Goal: Transaction & Acquisition: Purchase product/service

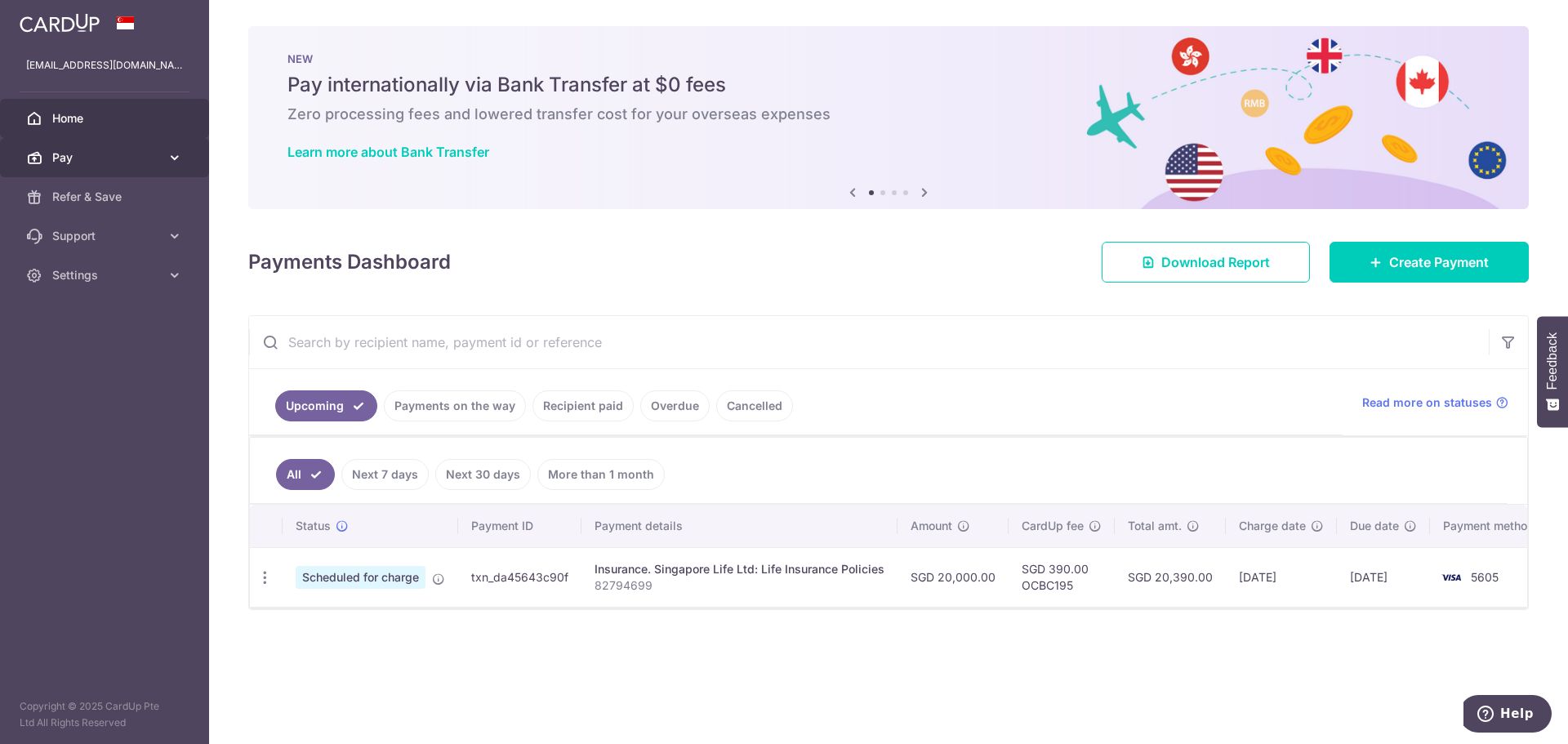
click at [92, 152] on span "Pay" at bounding box center [106, 157] width 108 height 16
click at [593, 409] on link "Recipient paid" at bounding box center [583, 406] width 101 height 31
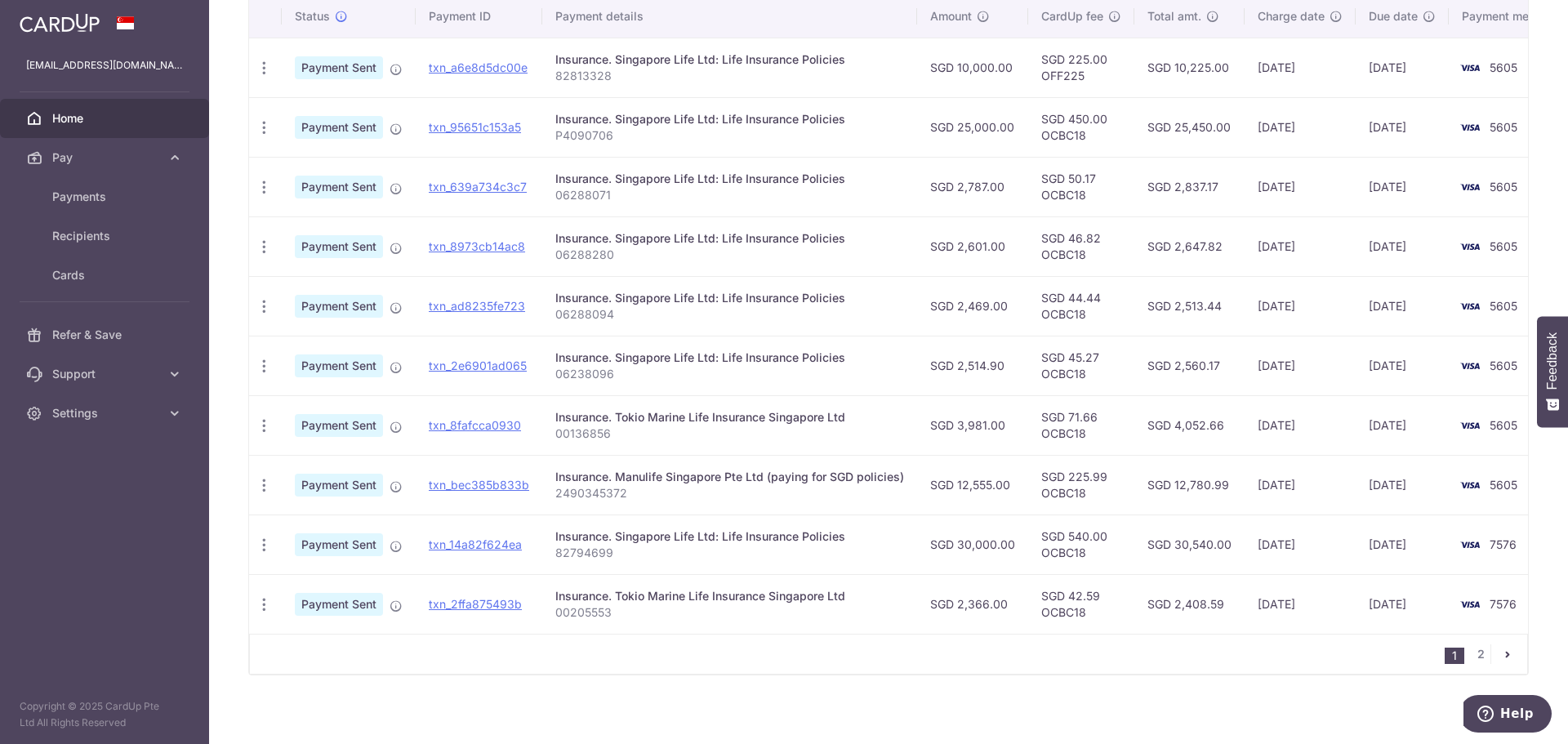
scroll to position [457, 0]
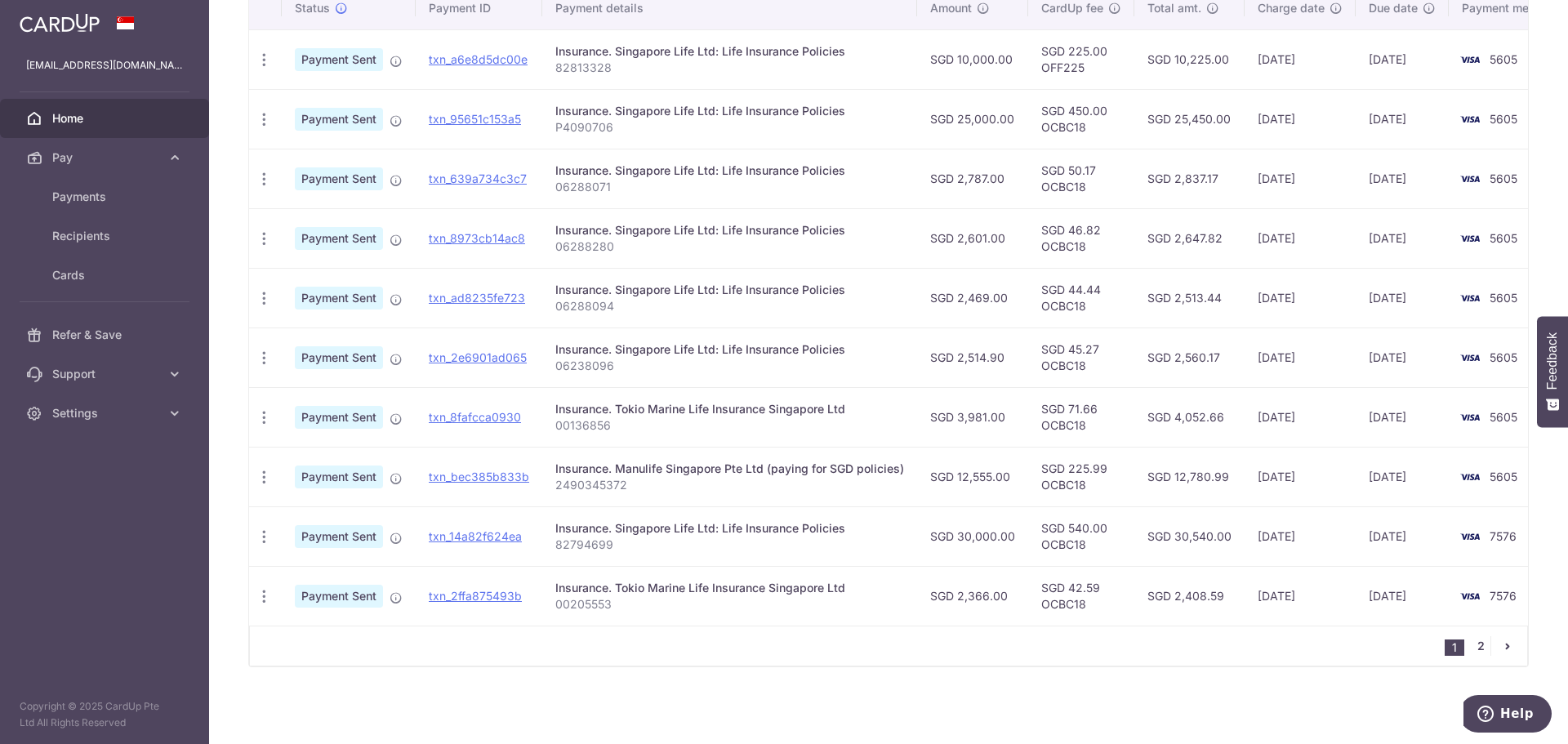
click at [1471, 639] on link "2" at bounding box center [1481, 646] width 20 height 20
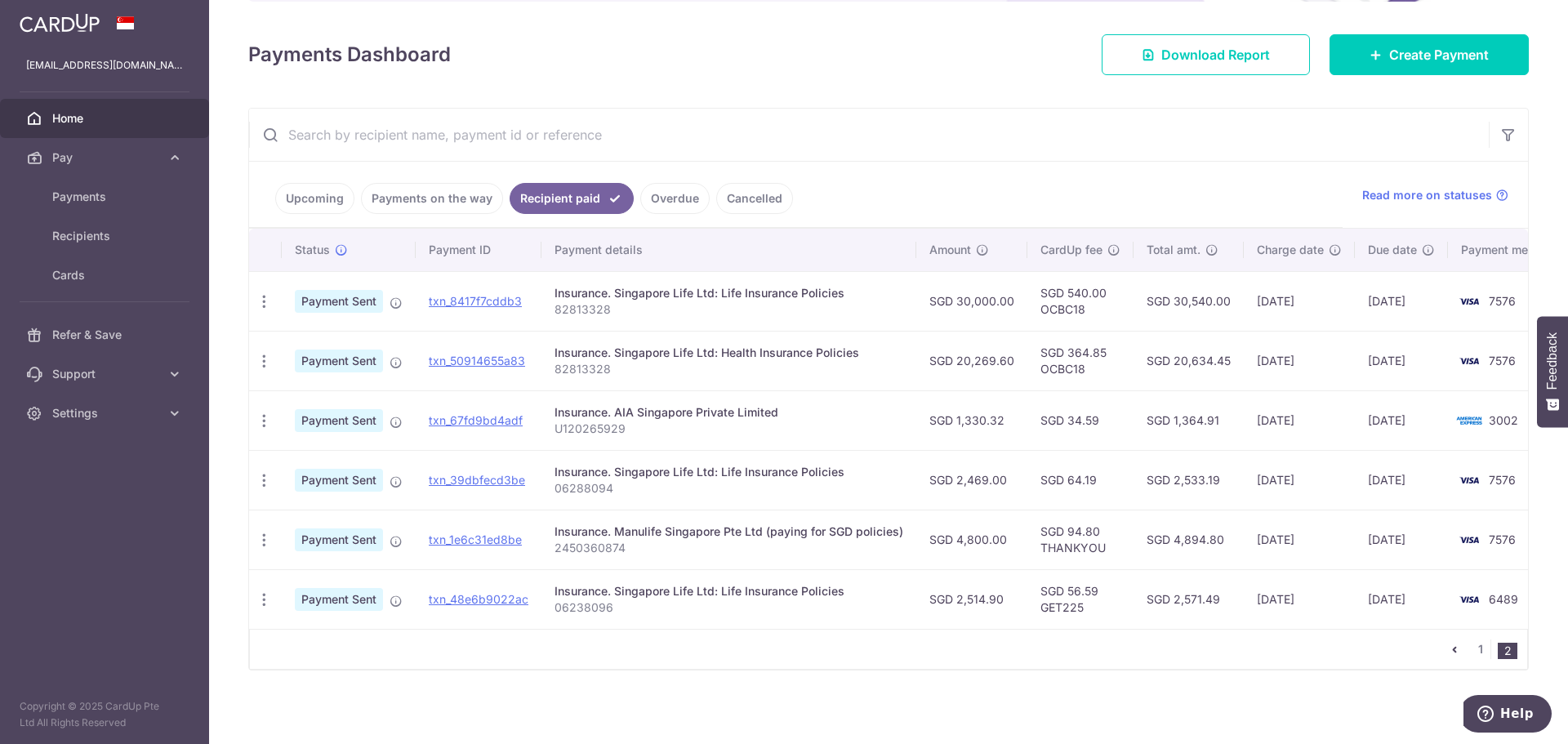
scroll to position [219, 0]
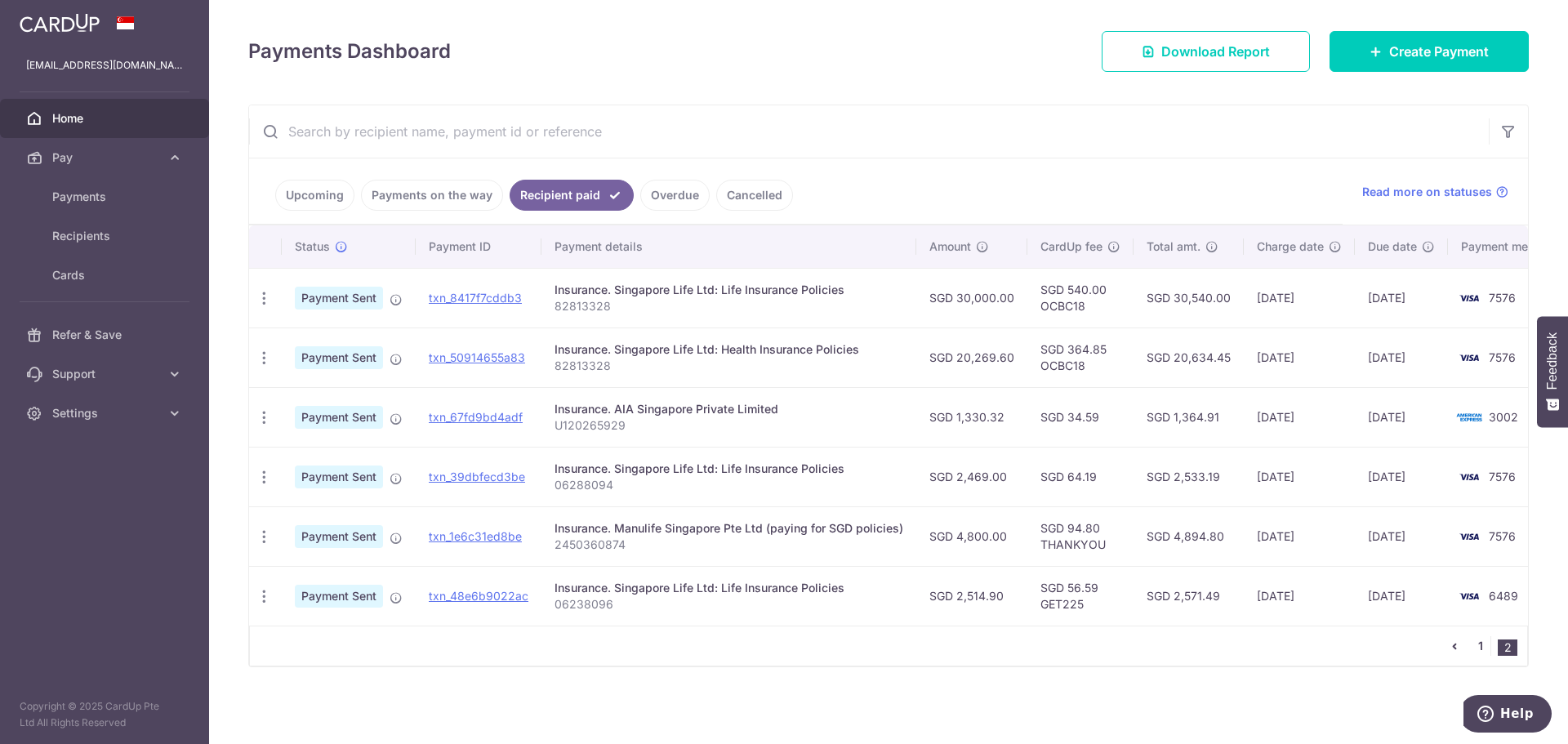
click at [1471, 646] on link "1" at bounding box center [1481, 646] width 20 height 20
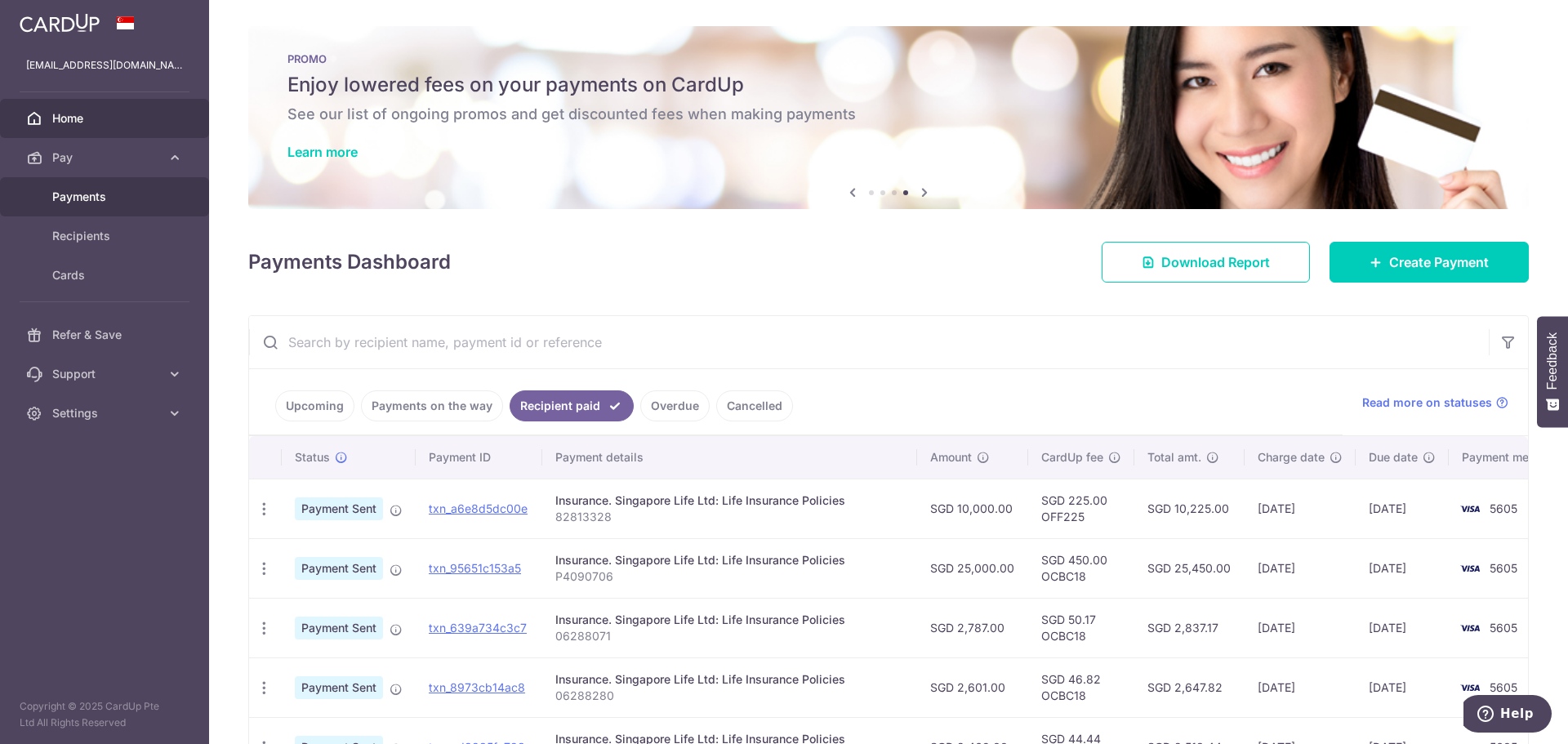
click at [64, 186] on link "Payments" at bounding box center [104, 197] width 209 height 39
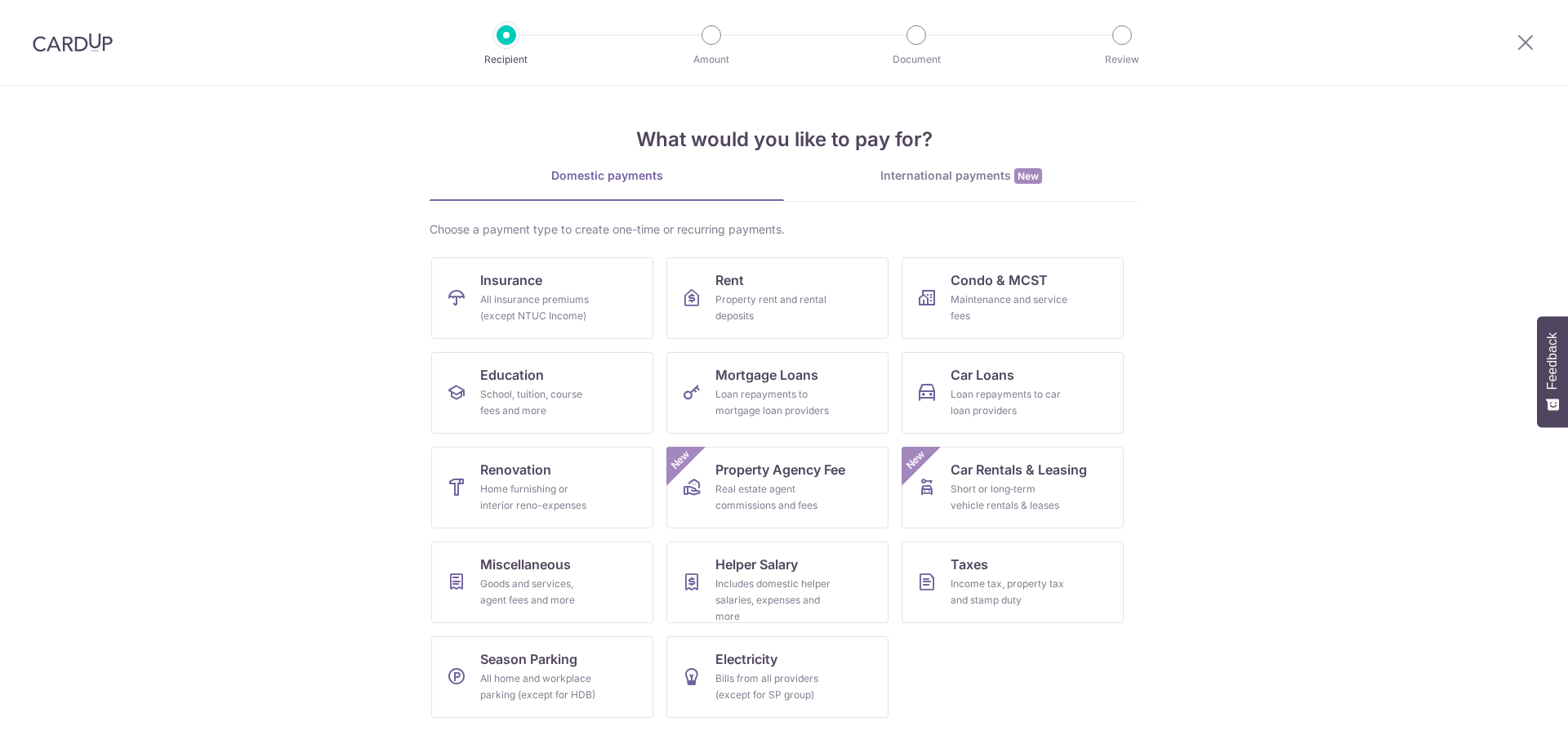
click at [535, 288] on span "Insurance" at bounding box center [511, 280] width 62 height 20
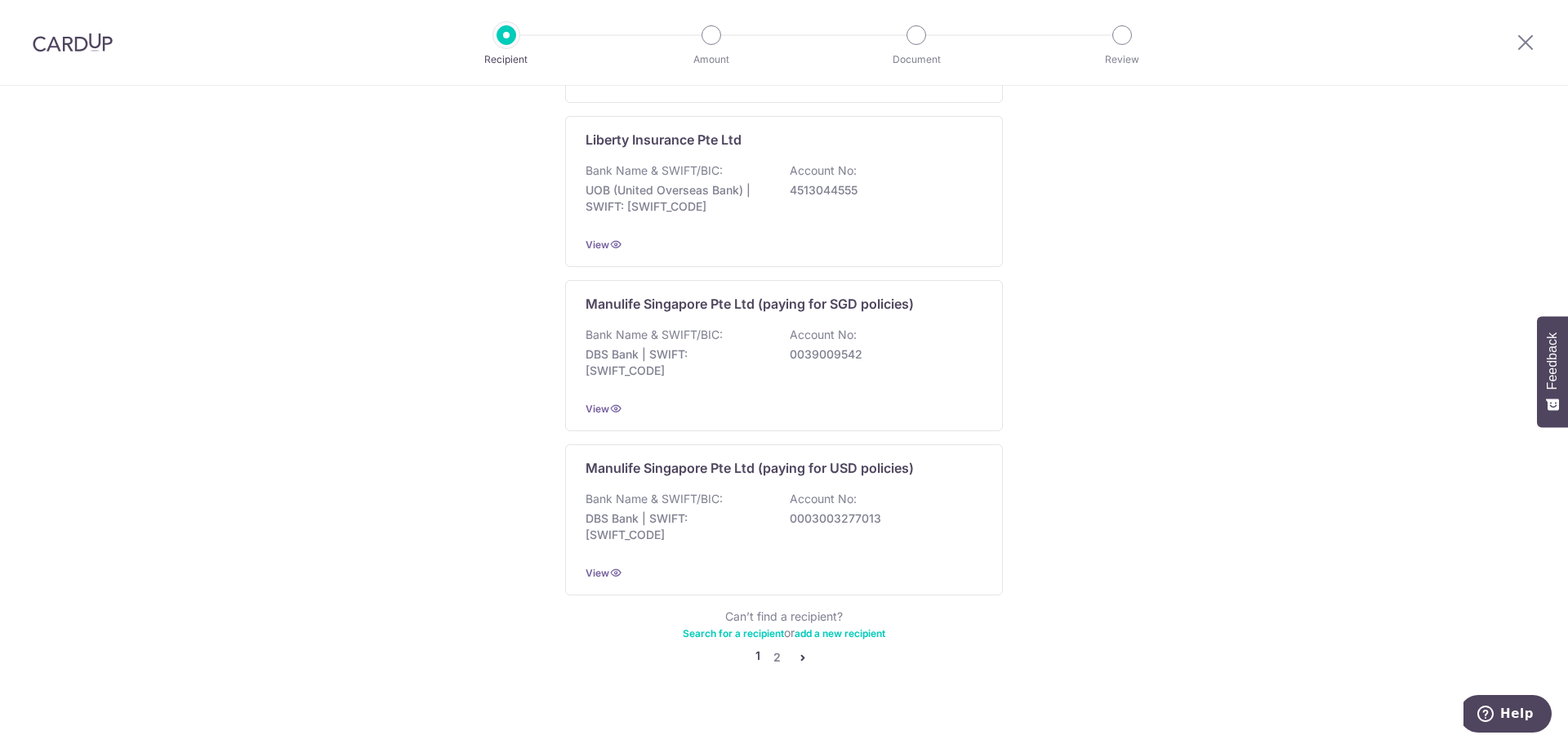
scroll to position [1486, 0]
click at [776, 644] on link "2" at bounding box center [776, 653] width 20 height 20
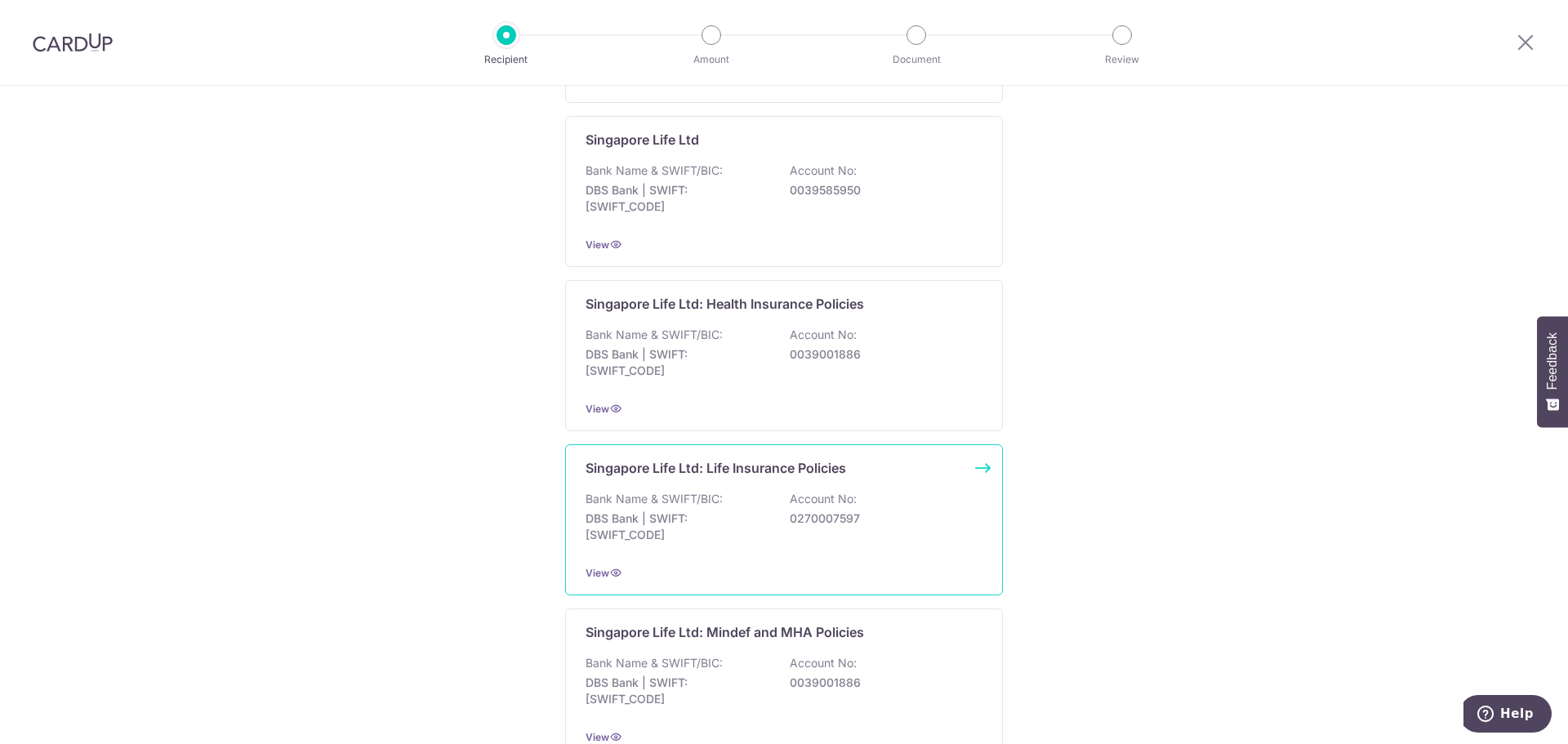
scroll to position [490, 0]
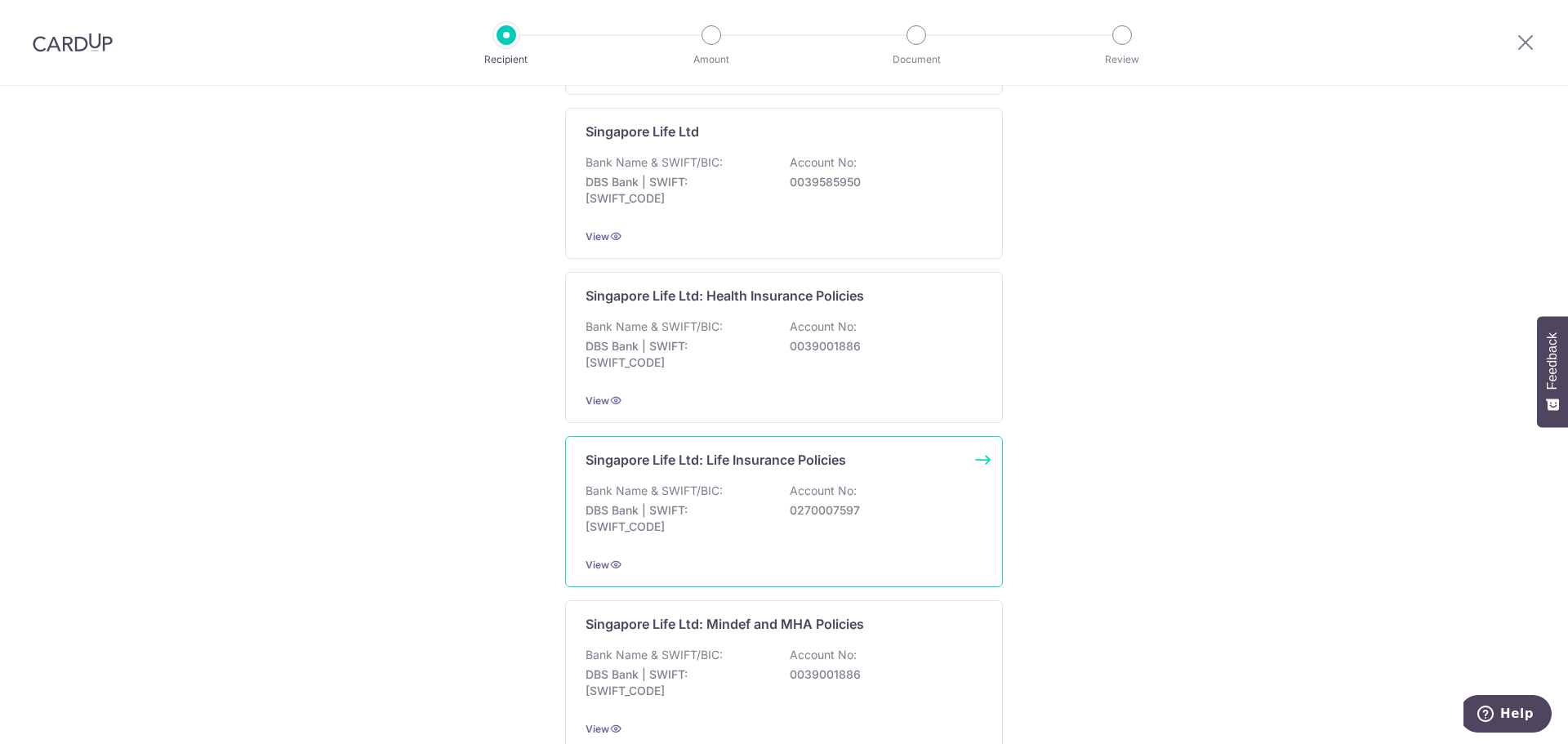
click at [754, 491] on div "Bank Name & SWIFT/BIC: DBS Bank | SWIFT: DBSSSGSGXXX Account No: 0270007597" at bounding box center [784, 512] width 397 height 60
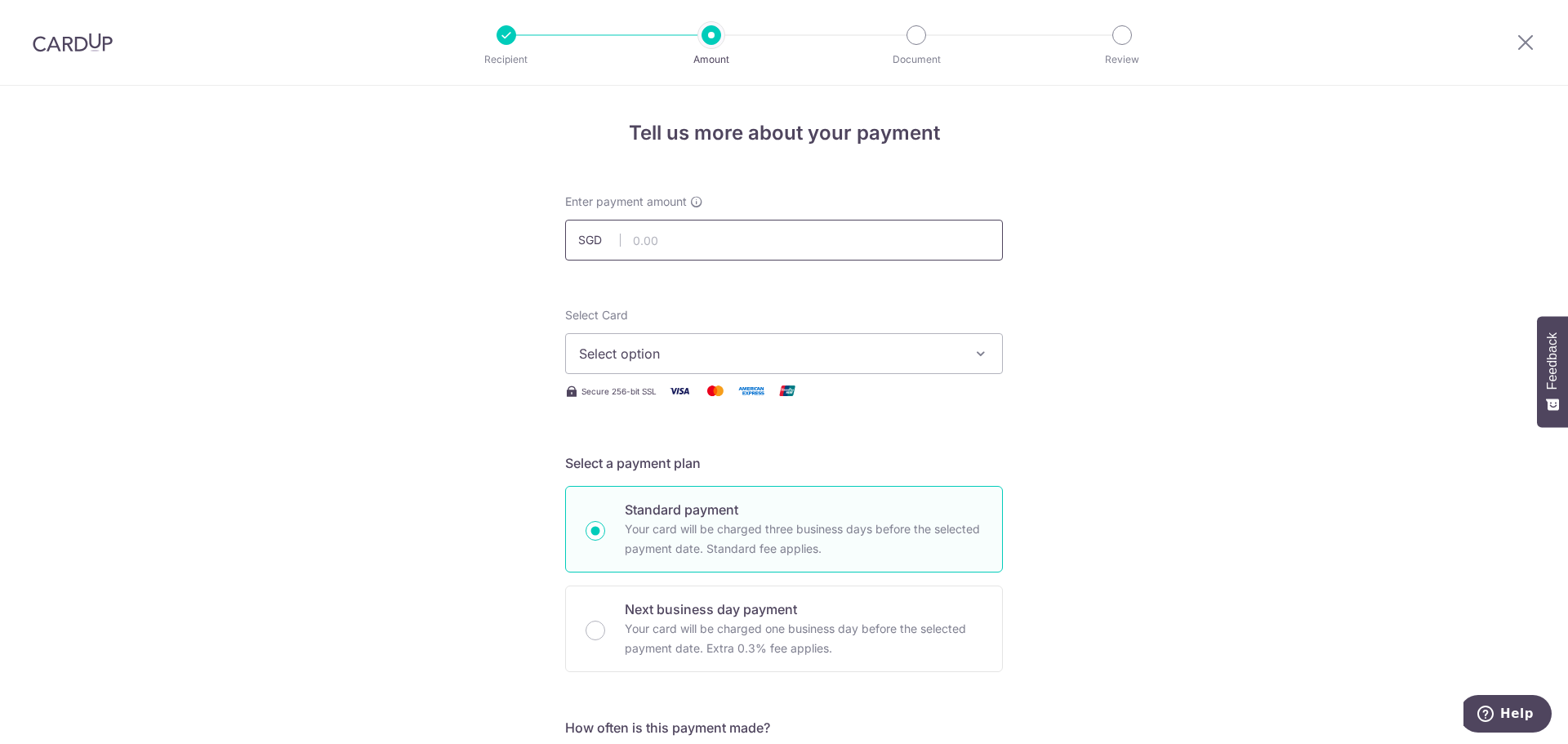
click at [741, 240] on input "text" at bounding box center [784, 240] width 438 height 41
type input "2,838.00"
click at [703, 347] on span "Select option" at bounding box center [769, 353] width 381 height 20
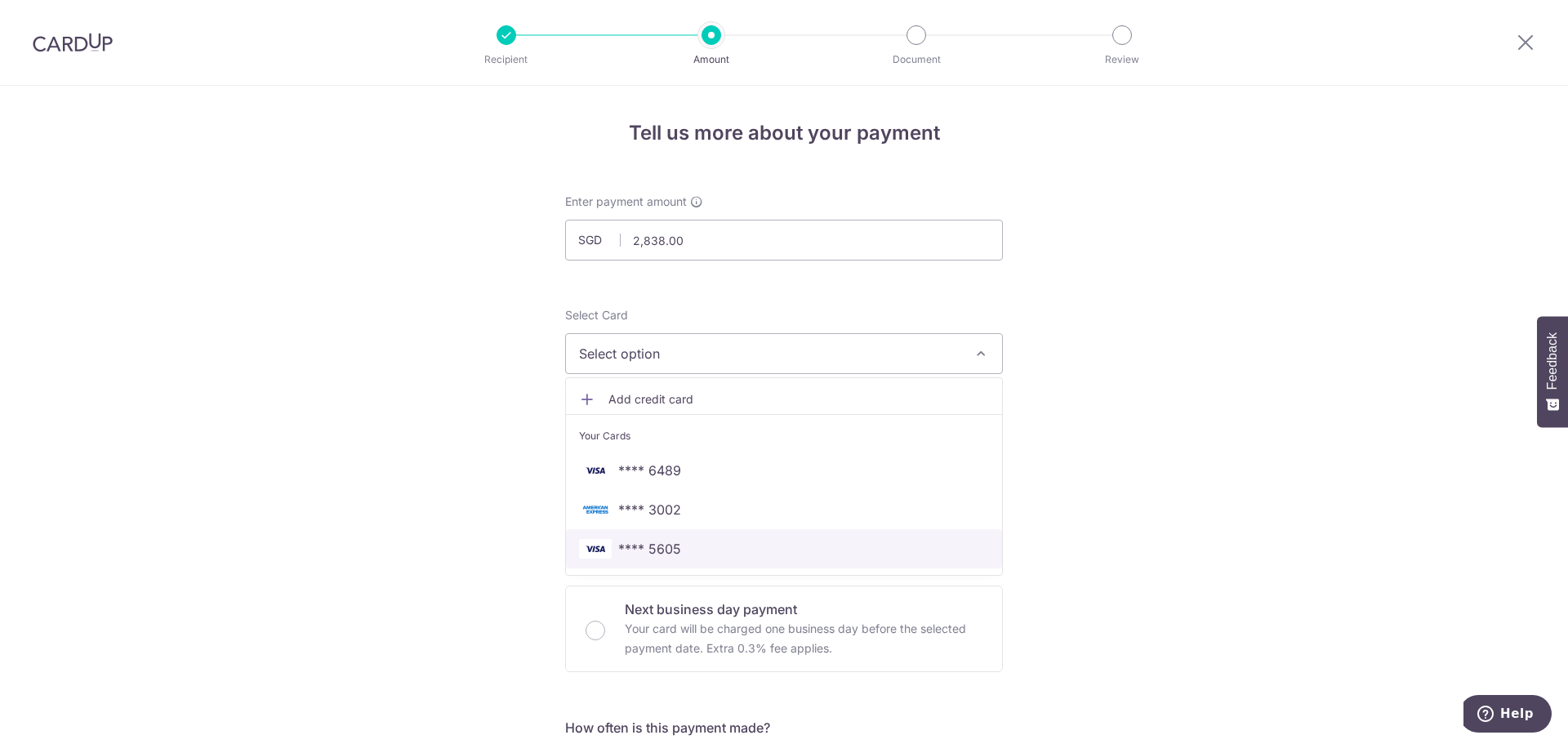
drag, startPoint x: 697, startPoint y: 551, endPoint x: 772, endPoint y: 468, distance: 111.9
click at [697, 551] on span "**** 5605" at bounding box center [783, 548] width 410 height 20
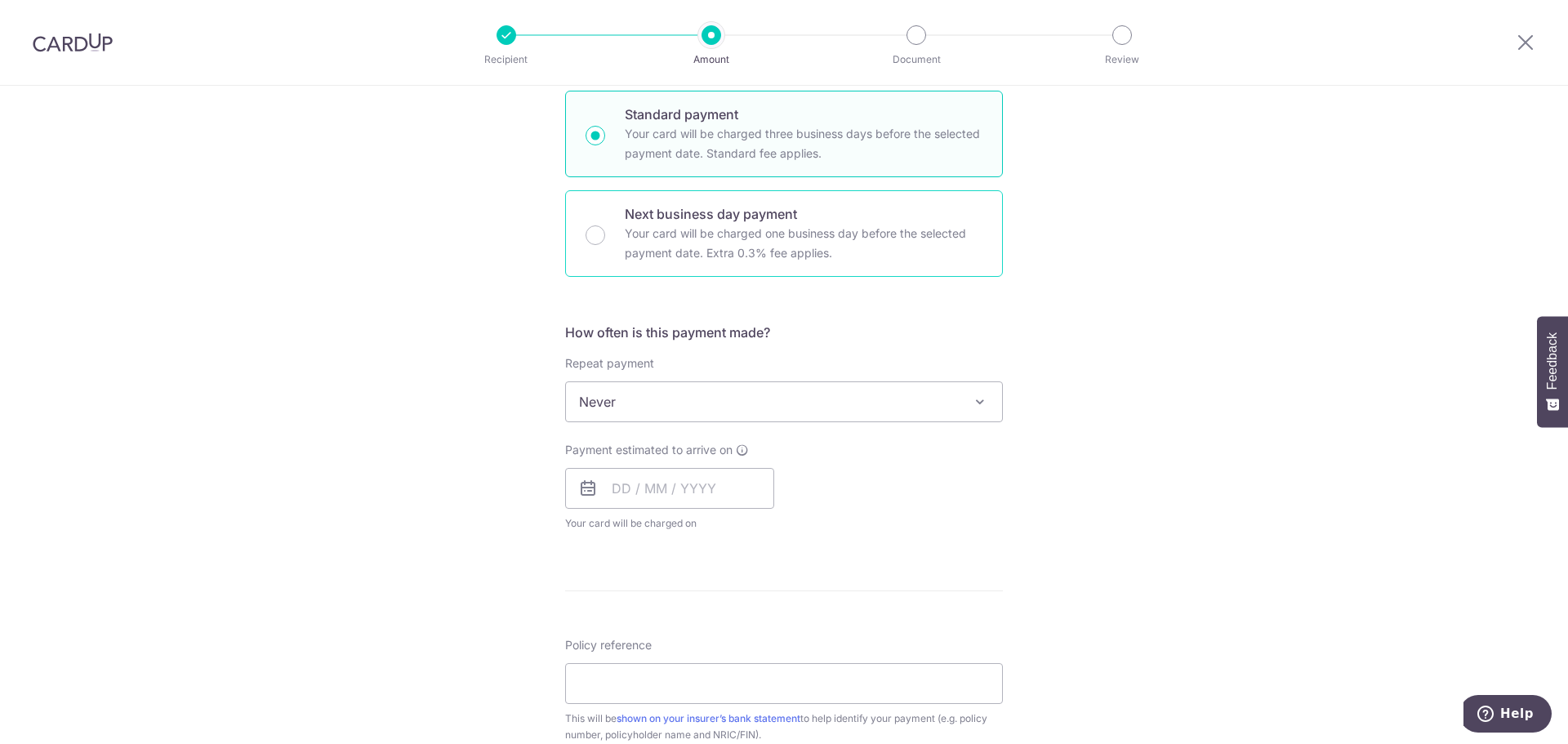
scroll to position [408, 0]
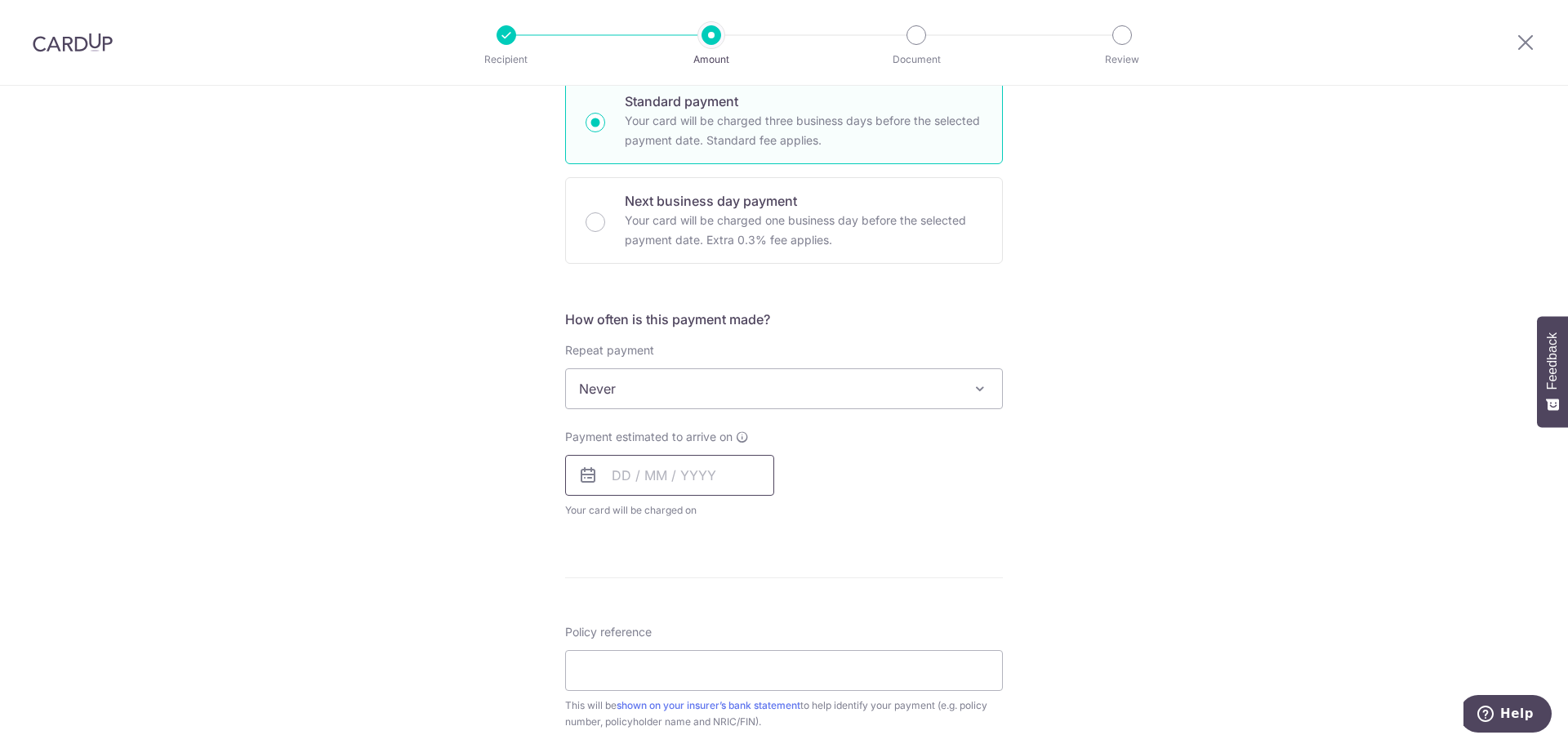
click at [696, 471] on input "text" at bounding box center [669, 475] width 209 height 41
click at [1234, 456] on div "Tell us more about your payment Enter payment amount SGD 2,838.00 2838.00 Selec…" at bounding box center [784, 416] width 1568 height 1477
click at [755, 463] on input "text" at bounding box center [669, 475] width 209 height 41
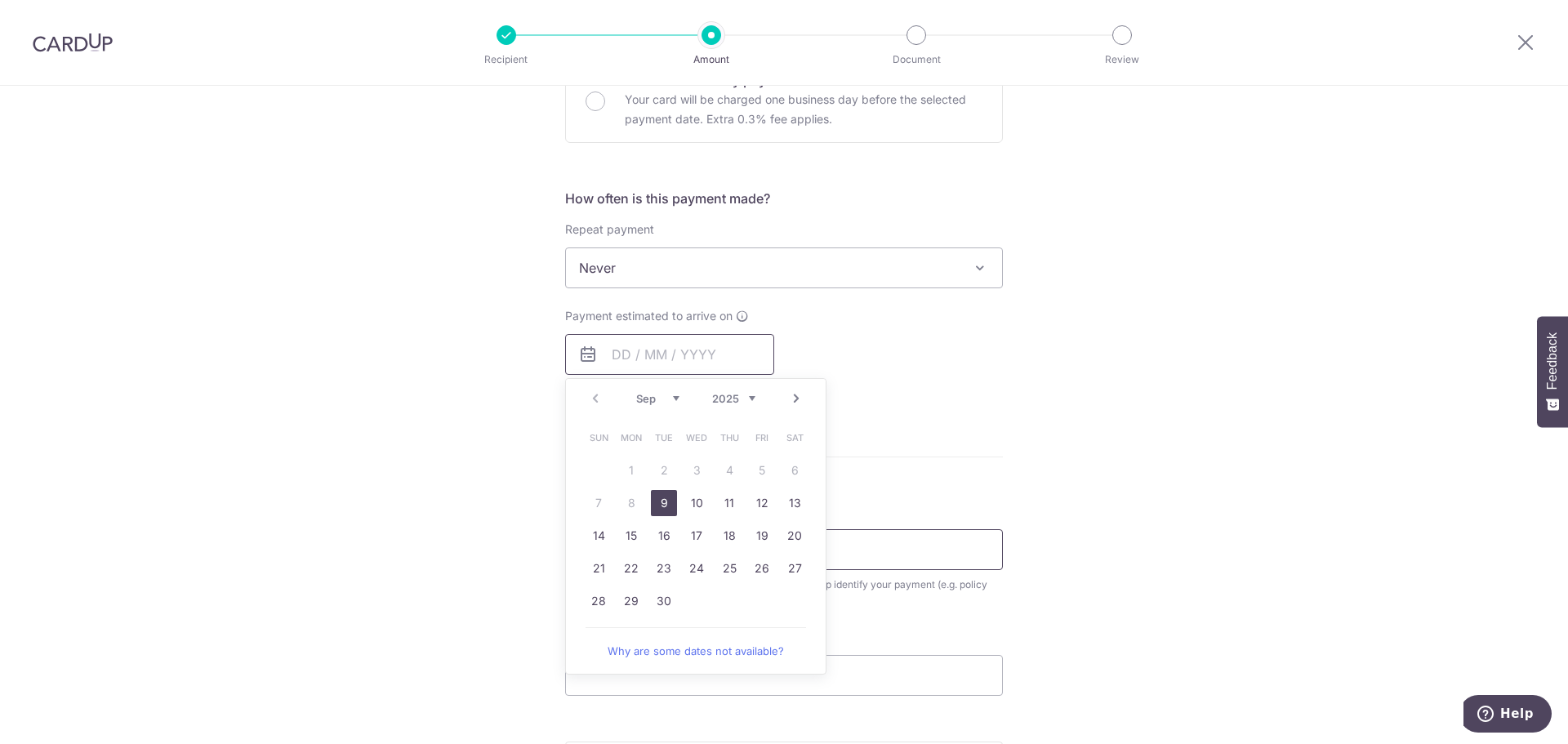
scroll to position [572, 0]
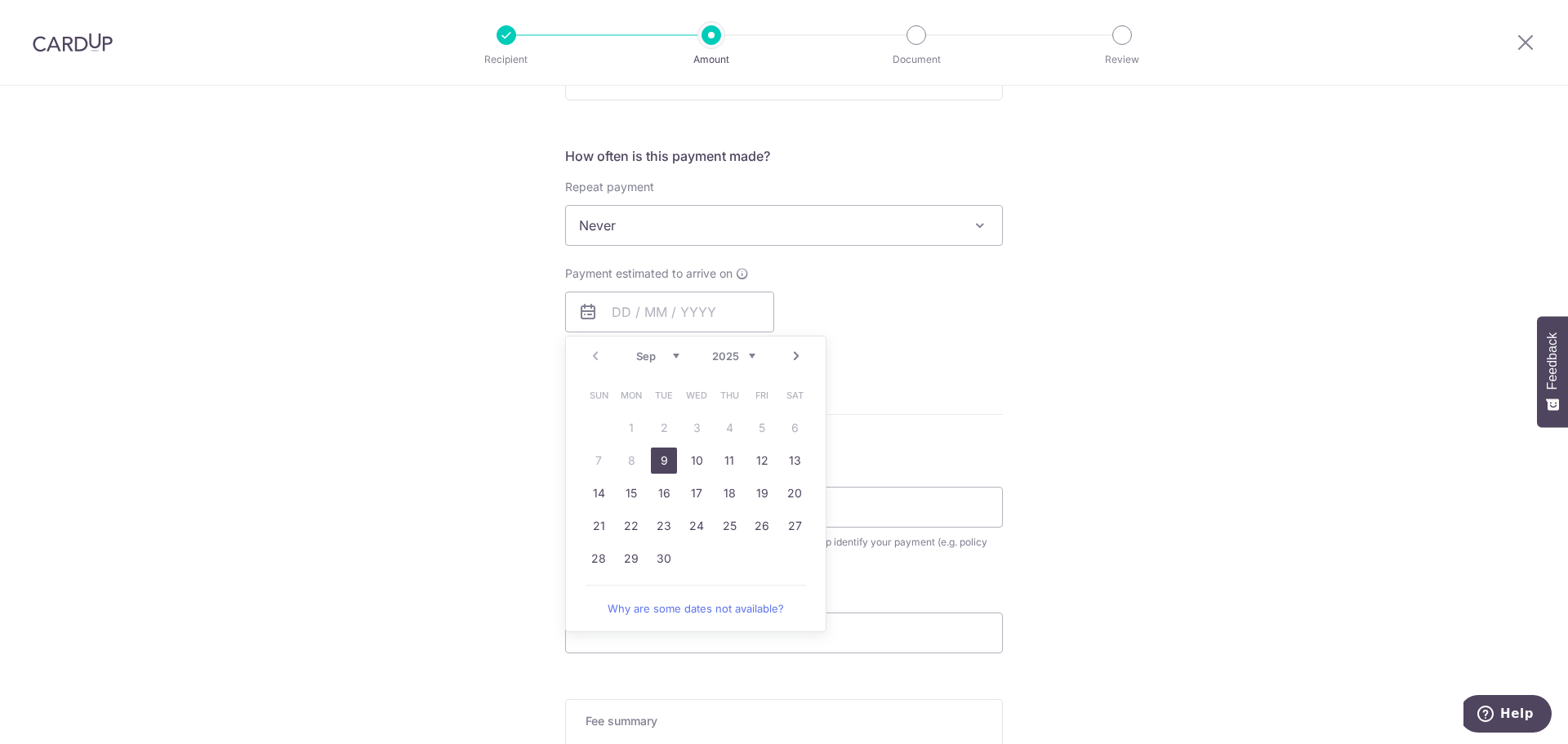
click at [666, 462] on link "9" at bounding box center [664, 461] width 26 height 26
type input "[DATE]"
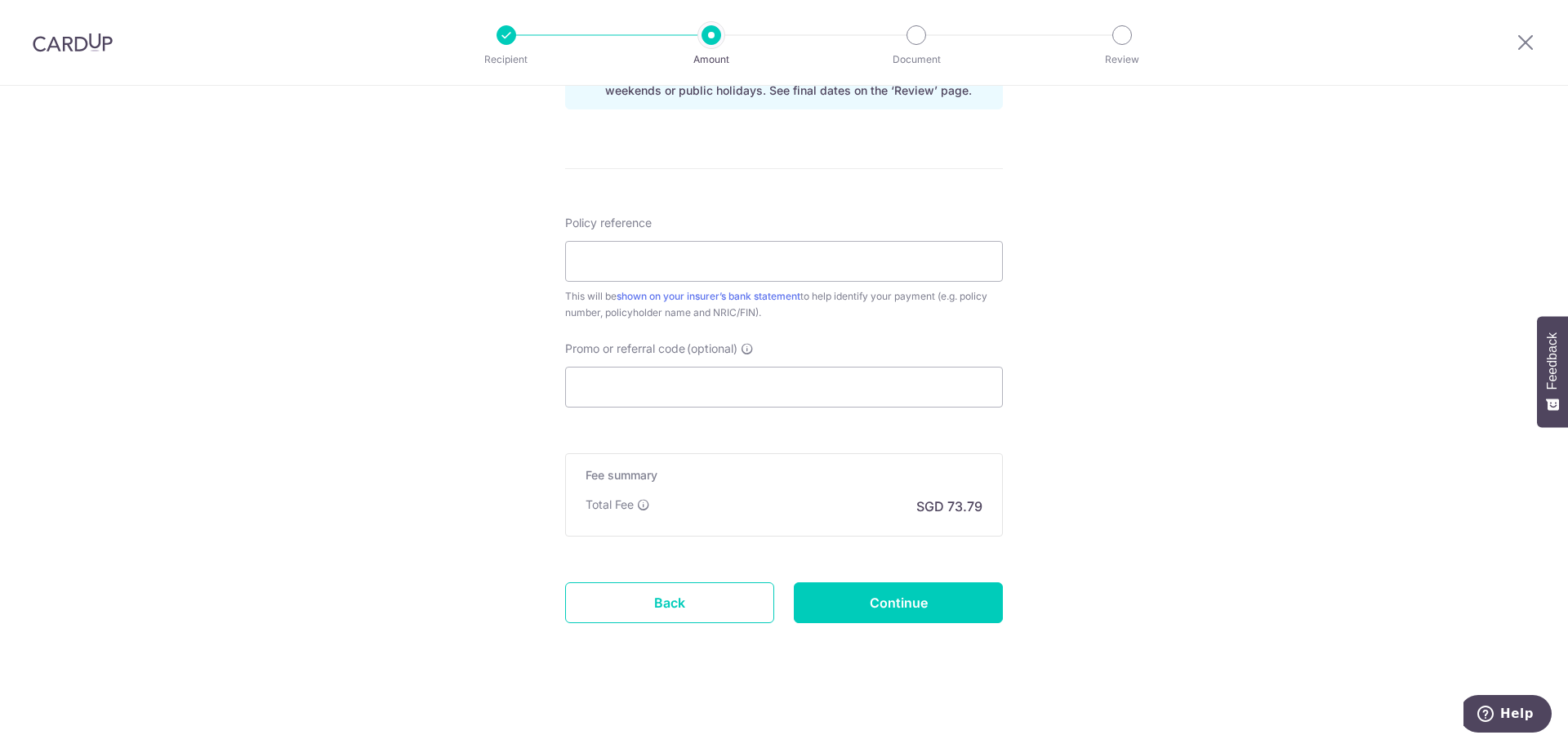
scroll to position [886, 0]
drag, startPoint x: 681, startPoint y: 389, endPoint x: 669, endPoint y: 383, distance: 13.4
click at [678, 389] on input "Promo or referral code (optional)" at bounding box center [784, 385] width 438 height 41
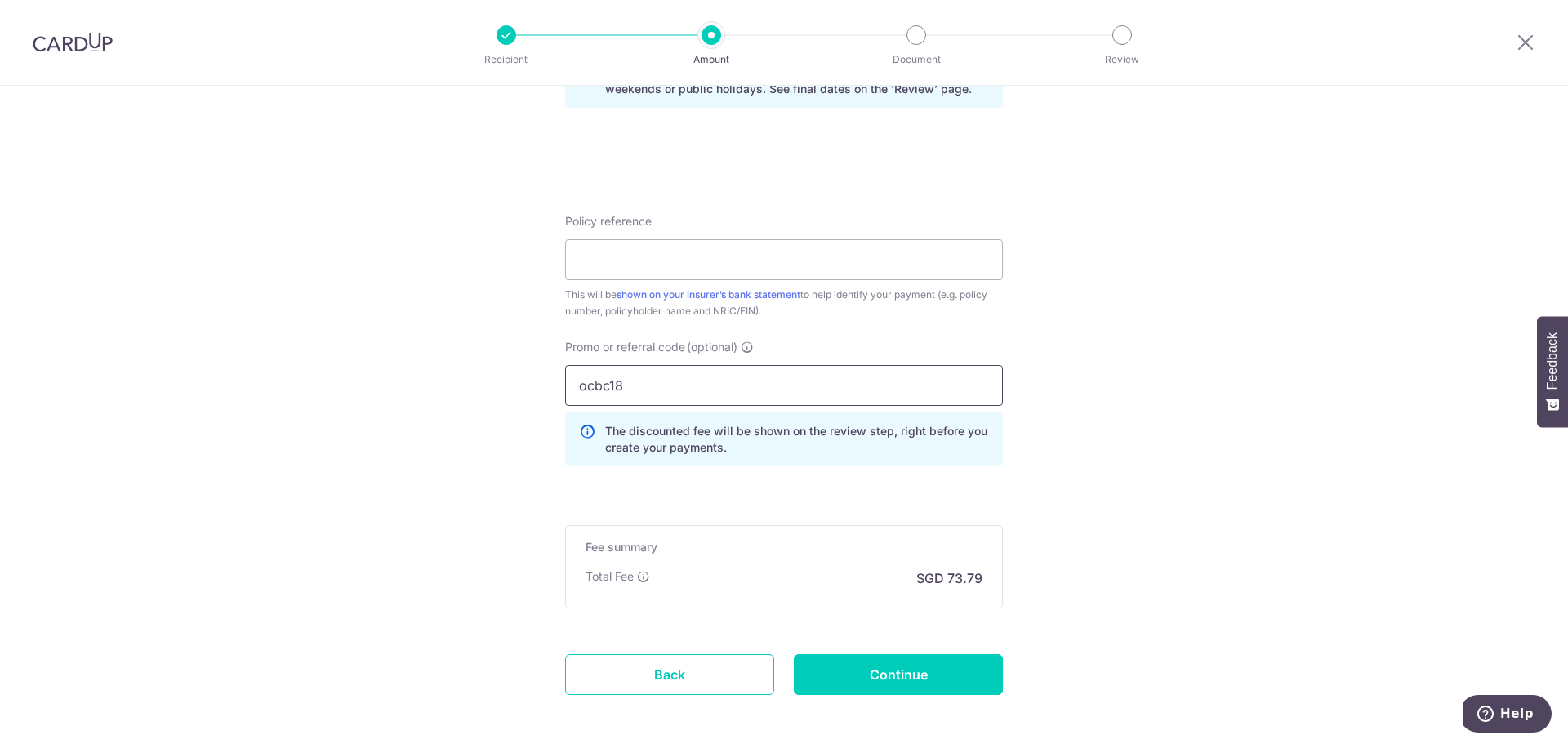
type input "ocbc18"
click at [792, 507] on form "Enter payment amount SGD 2,838.00 2838.00 Select Card **** 5605 Add credit card…" at bounding box center [784, 24] width 438 height 1433
click at [623, 257] on input "Policy reference" at bounding box center [784, 260] width 438 height 41
click at [591, 260] on input "Policy reference" at bounding box center [784, 260] width 438 height 41
type input "07213966"
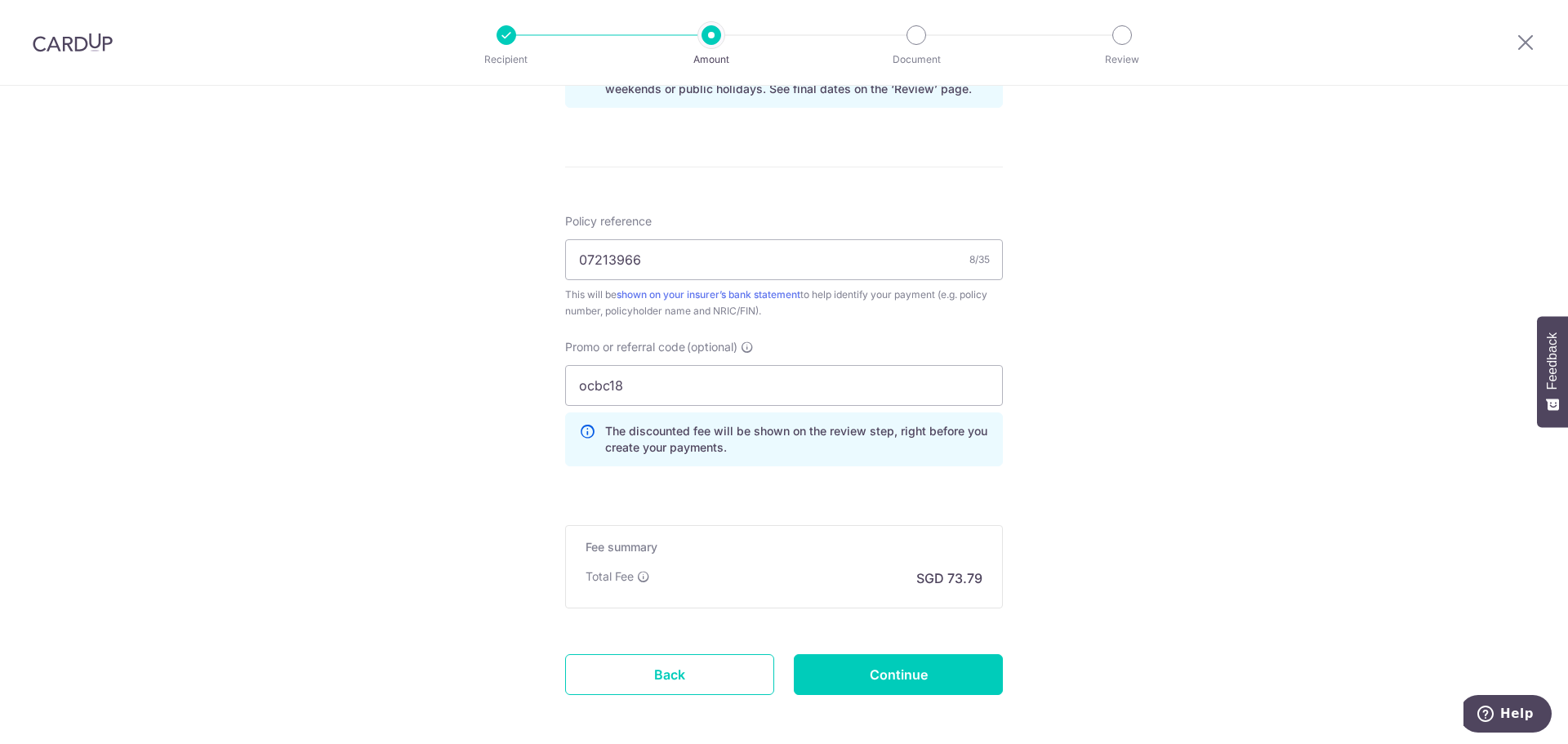
drag, startPoint x: 1531, startPoint y: 393, endPoint x: 1514, endPoint y: 400, distance: 18.4
click at [1530, 393] on div "Tell us more about your payment Enter payment amount SGD 2,838.00 2838.00 Selec…" at bounding box center [784, 8] width 1568 height 1618
click at [874, 674] on input "Continue" at bounding box center [899, 674] width 209 height 41
type input "Create Schedule"
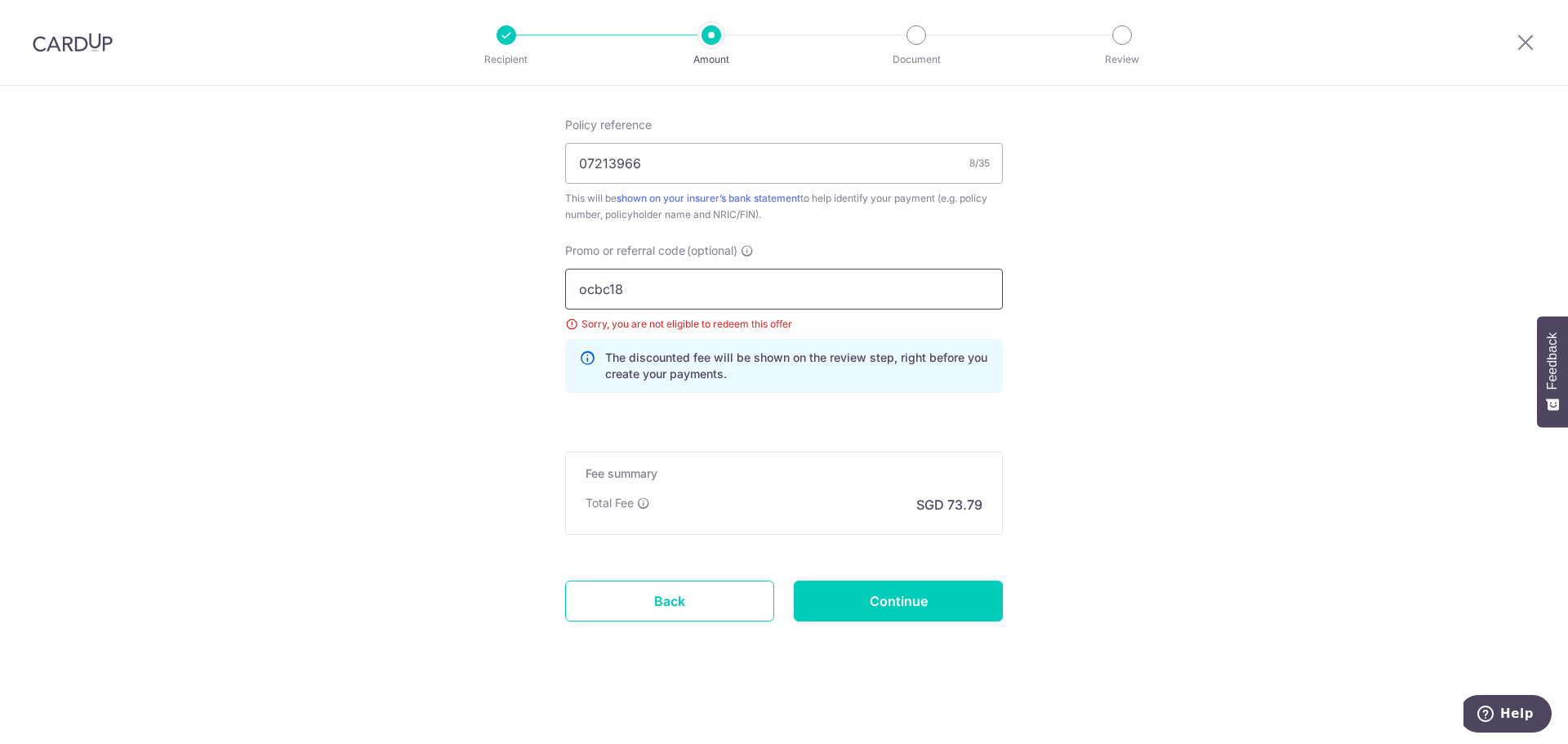
drag, startPoint x: 615, startPoint y: 286, endPoint x: 659, endPoint y: 286, distance: 44.0
click at [659, 286] on input "ocbc18" at bounding box center [784, 289] width 438 height 41
type input "ocbc195"
click at [932, 611] on input "Continue" at bounding box center [899, 601] width 209 height 41
type input "Update Schedule"
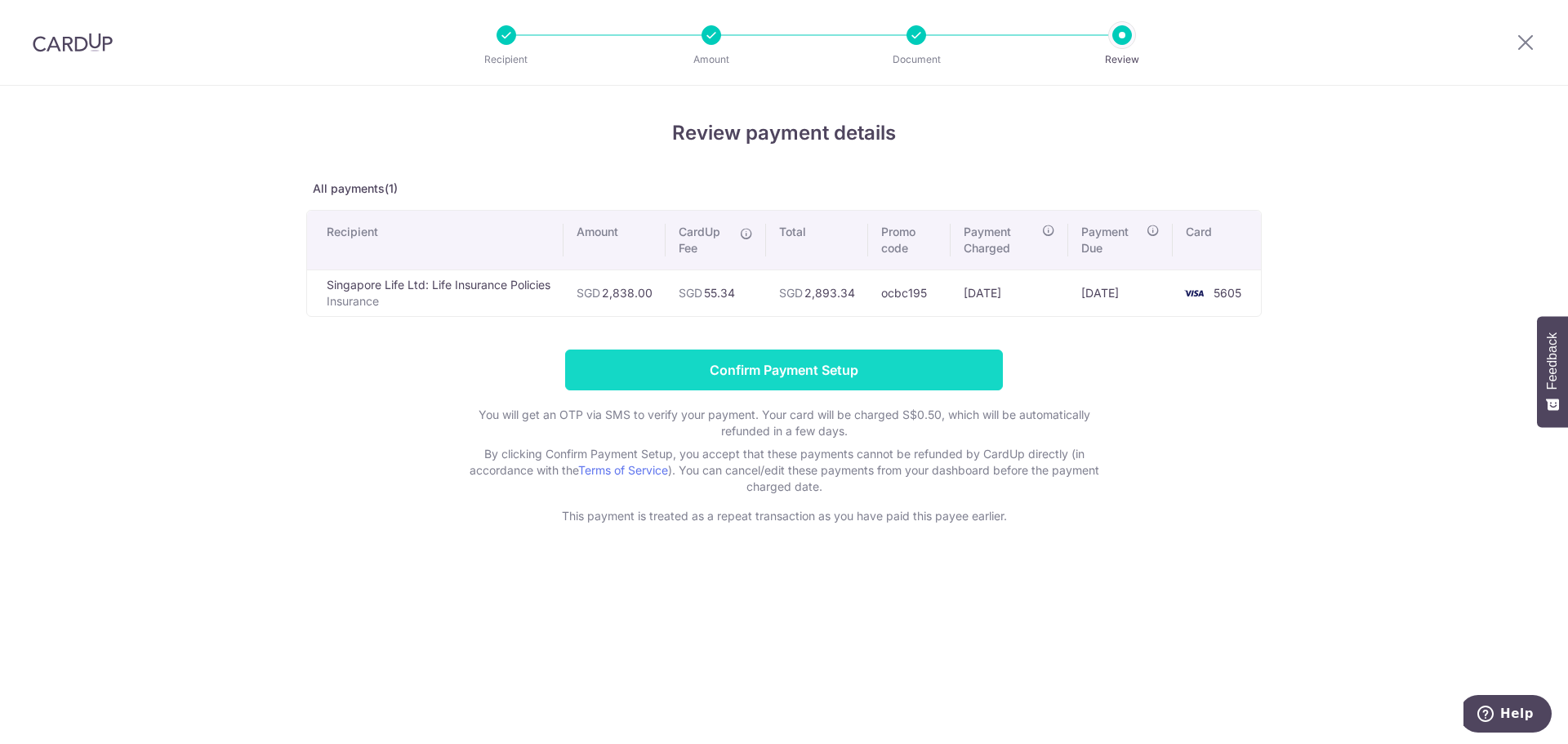
click at [787, 369] on input "Confirm Payment Setup" at bounding box center [784, 370] width 438 height 41
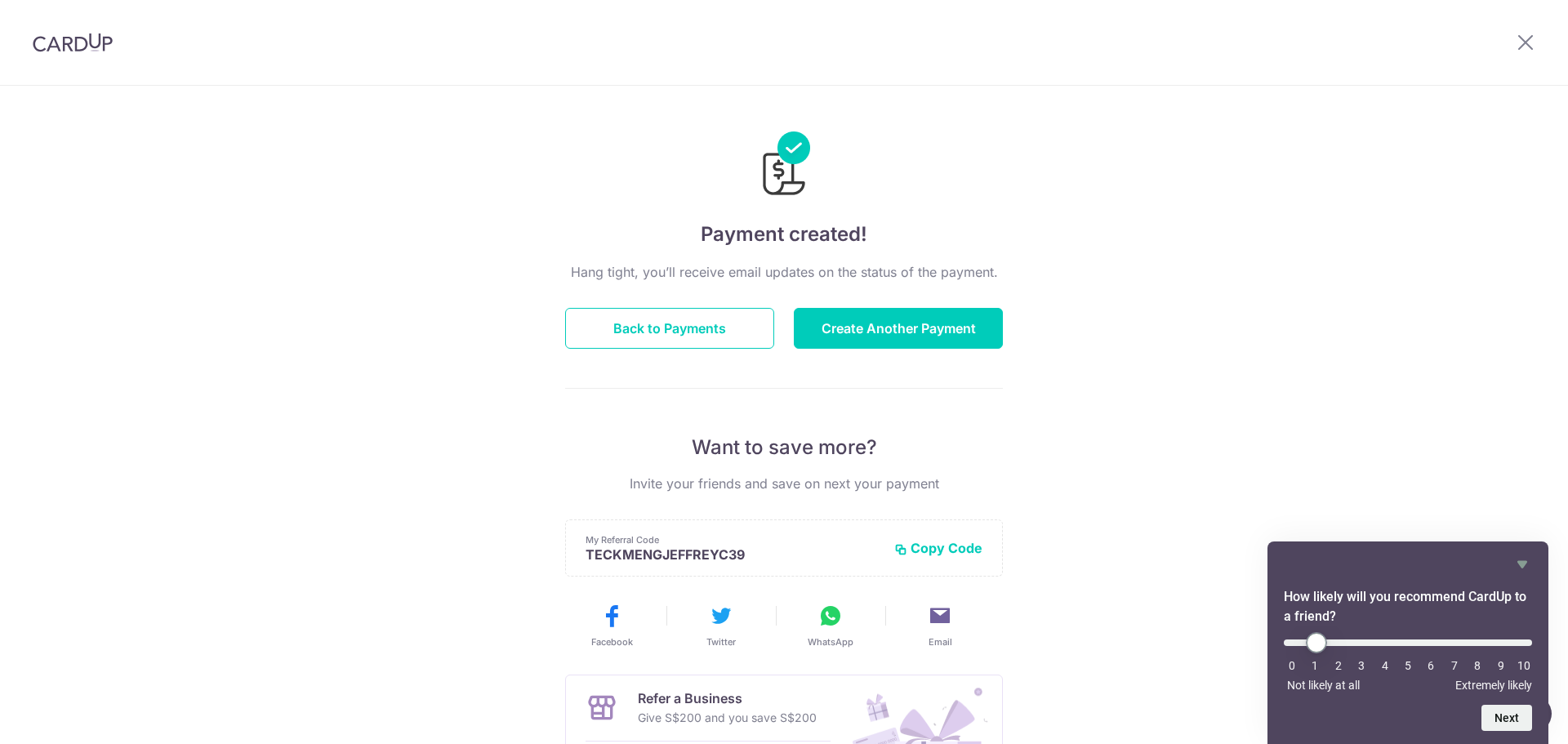
type input "1"
click at [1309, 641] on input "range" at bounding box center [1408, 643] width 249 height 7
click at [1512, 724] on button "Next" at bounding box center [1507, 718] width 51 height 26
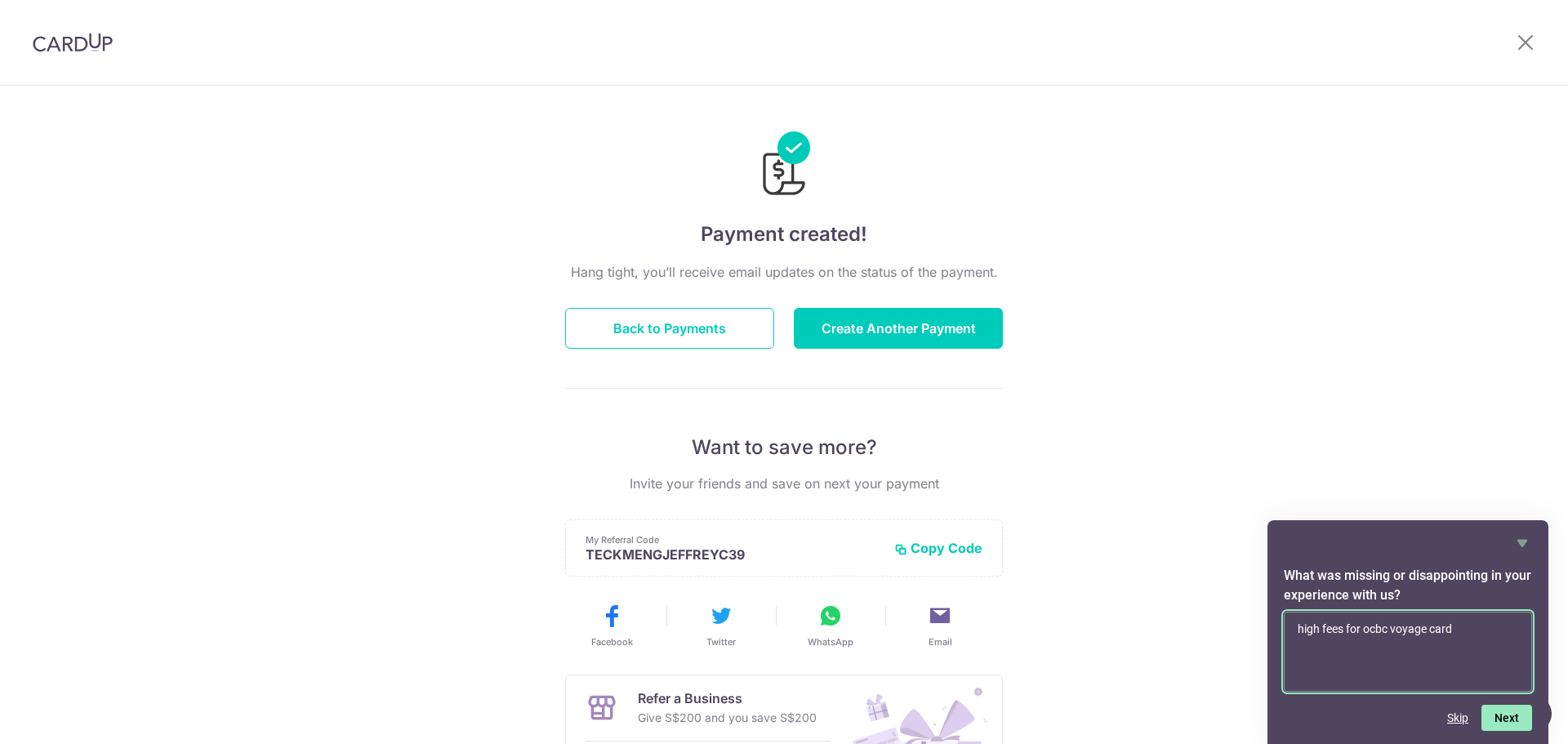
type textarea "high fees for ocbc voyage card"
click at [1496, 713] on button "Next" at bounding box center [1507, 718] width 51 height 26
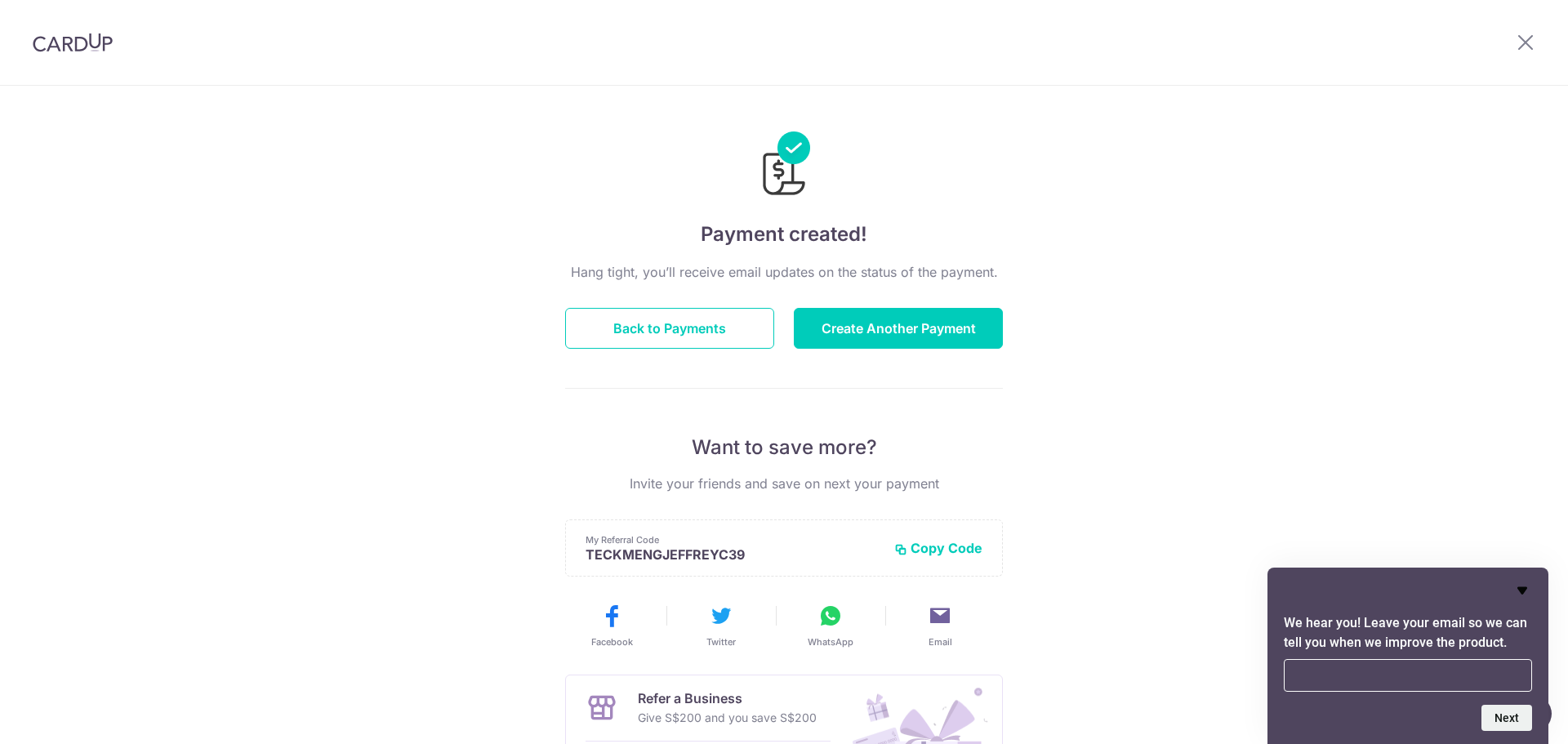
click at [1525, 589] on icon "Hide survey" at bounding box center [1523, 590] width 10 height 8
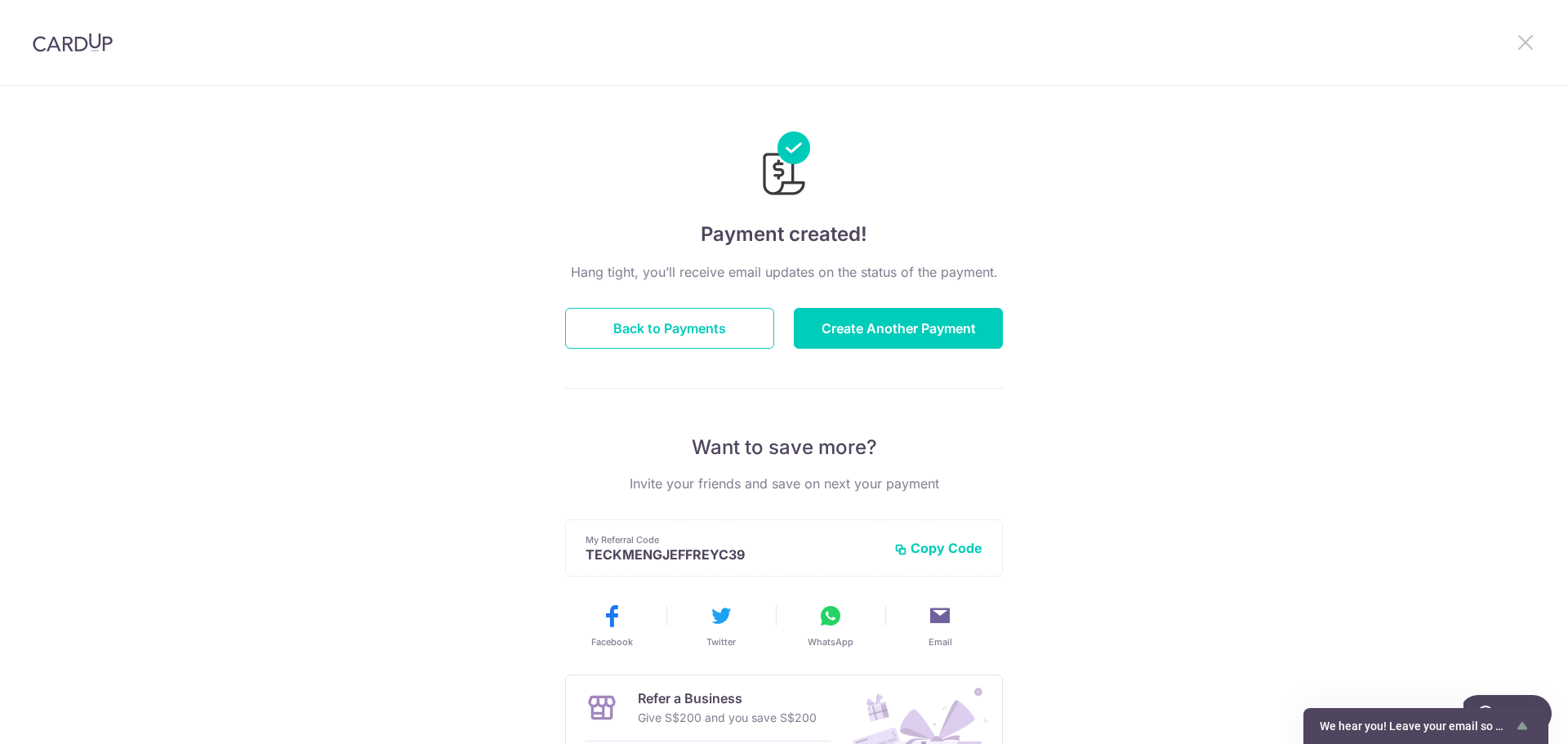
click at [1526, 40] on icon at bounding box center [1526, 42] width 20 height 20
